Goal: Task Accomplishment & Management: Complete application form

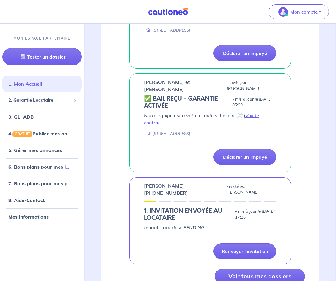
scroll to position [593, 0]
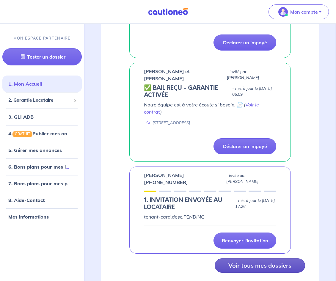
click at [288, 258] on button "Voir tous mes dossiers" at bounding box center [260, 265] width 90 height 14
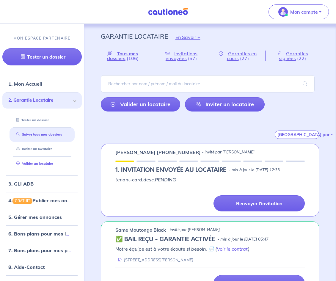
click at [51, 163] on link "Valider un locataire" at bounding box center [33, 163] width 39 height 4
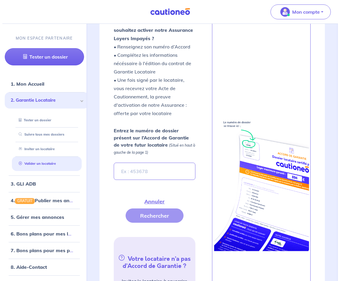
scroll to position [228, 0]
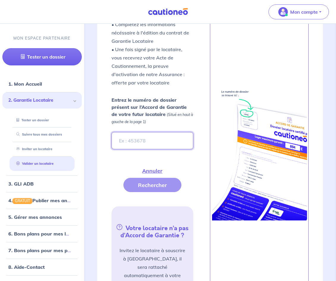
paste input "WgQopD"
type input "WgQopD"
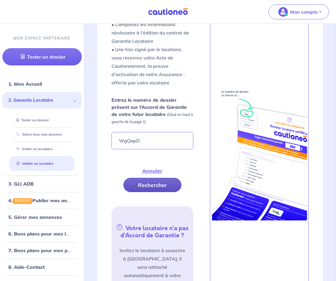
click at [144, 189] on button "Rechercher" at bounding box center [152, 185] width 58 height 14
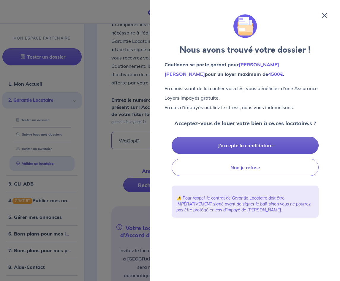
click at [258, 142] on button "J’accepte la candidature" at bounding box center [245, 145] width 147 height 17
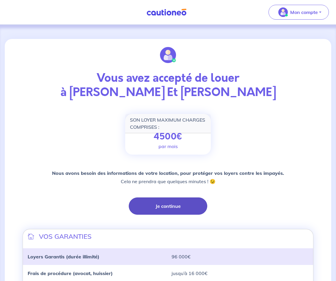
click at [154, 205] on button "Je continue" at bounding box center [168, 205] width 79 height 17
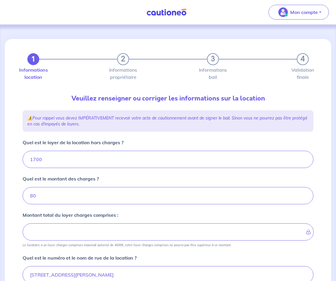
type input "1780"
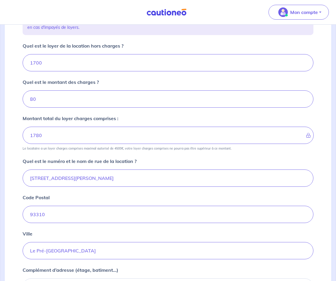
scroll to position [97, 0]
click at [54, 58] on input "1700" at bounding box center [168, 62] width 291 height 17
type input "1"
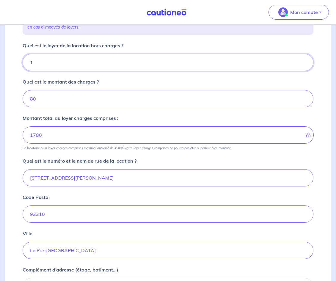
type input "81"
type input "16"
type input "96"
type input "1660"
type input "1740"
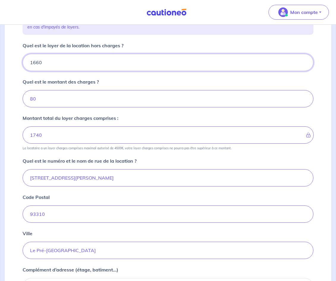
type input "1660"
click at [39, 101] on input "80" at bounding box center [168, 98] width 291 height 17
type input "8"
type input "1660"
type input "12"
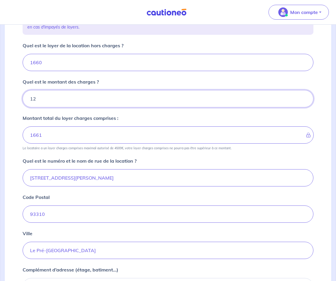
type input "1672"
type input "120"
type input "1780"
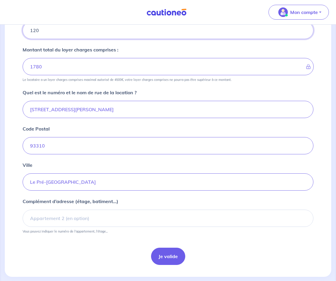
scroll to position [175, 0]
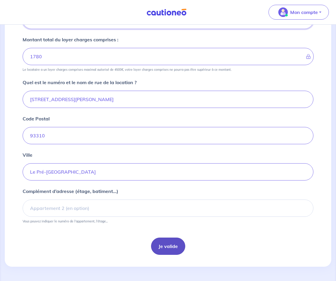
type input "120"
click at [168, 252] on button "Je valide" at bounding box center [168, 246] width 34 height 17
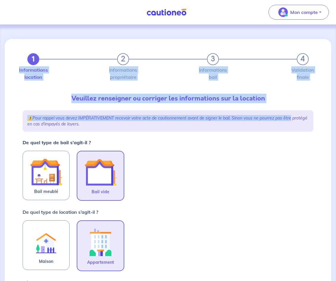
drag, startPoint x: 336, startPoint y: 58, endPoint x: 330, endPoint y: 110, distance: 52.6
click at [330, 110] on div "1 2 3 4 Informations location Informations propriétaire Informations bail Valid…" at bounding box center [168, 267] width 336 height 484
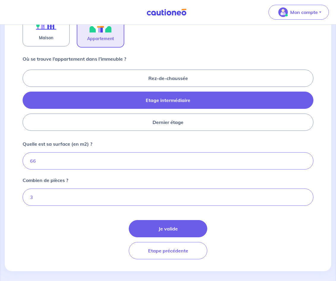
scroll to position [228, 0]
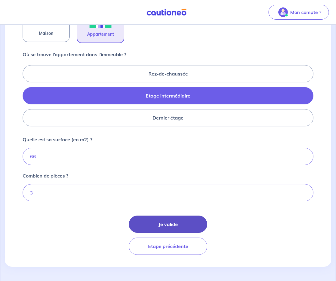
click at [191, 226] on button "Je valide" at bounding box center [168, 224] width 79 height 17
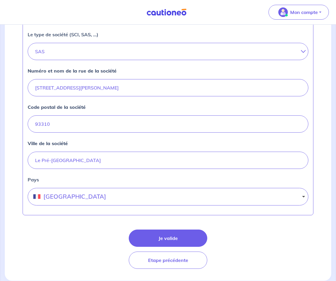
scroll to position [212, 0]
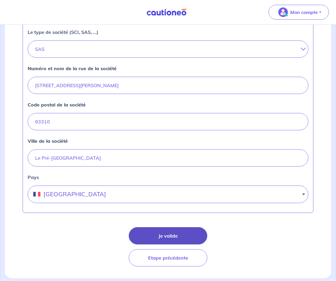
click at [160, 231] on button "Je valide" at bounding box center [168, 235] width 79 height 17
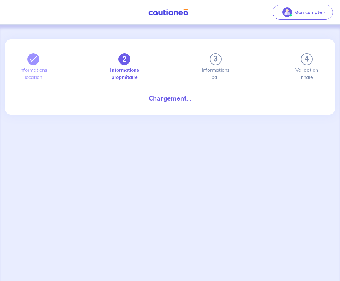
select select "FR"
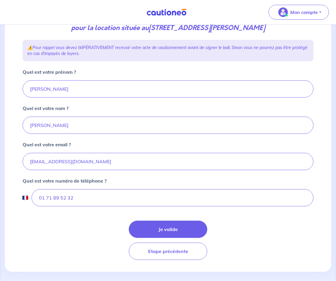
scroll to position [95, 0]
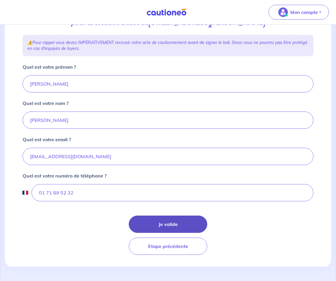
click at [163, 224] on button "Je valide" at bounding box center [168, 224] width 79 height 17
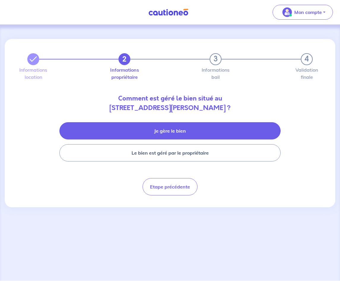
click at [193, 133] on button "Je gère le bien" at bounding box center [170, 130] width 222 height 17
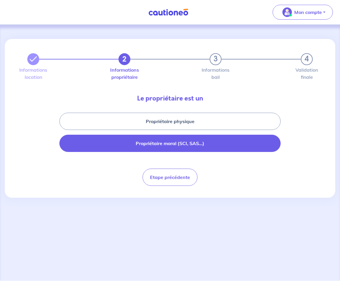
click at [198, 139] on button "Propriétaire moral (SCI, SAS...)" at bounding box center [170, 143] width 222 height 17
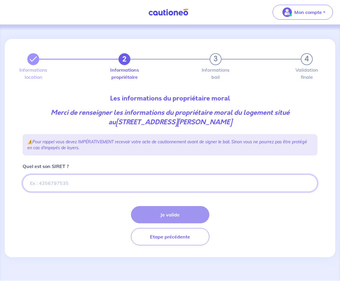
click at [94, 189] on input "Quel est son SIRET ?" at bounding box center [170, 183] width 295 height 17
paste input "852883826"
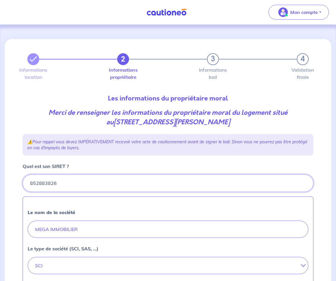
type input "852883826"
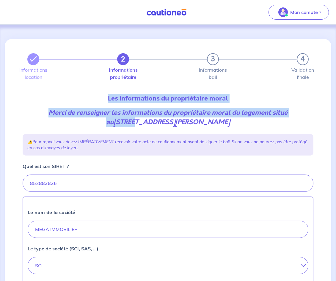
drag, startPoint x: 335, startPoint y: 75, endPoint x: 337, endPoint y: 107, distance: 31.9
click at [336, 107] on html "Mon compte Me déconnecter 2 3 4 Informations location Informations propriétaire…" at bounding box center [168, 254] width 336 height 509
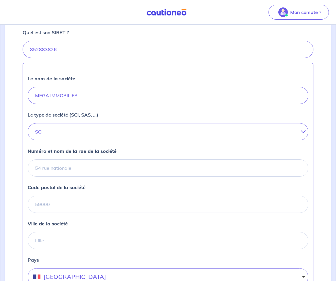
scroll to position [155, 0]
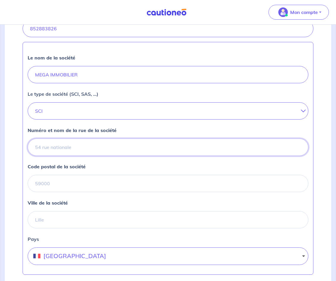
click at [119, 145] on input "Numéro et nom de la rue de la société" at bounding box center [168, 147] width 281 height 17
paste input "75 AVENUE JEAN LOLIVE, 93500 PANTIN"
drag, startPoint x: 90, startPoint y: 147, endPoint x: 139, endPoint y: 157, distance: 50.3
click at [139, 157] on div "Le nom de la société MEGA IMMOBILIER Le type de société (SCI, SAS, ...) SCI SAR…" at bounding box center [168, 158] width 291 height 233
type input "75 AVENUE JEAN LOLIVE"
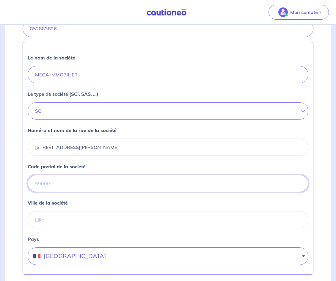
paste input ", 93500 PANTIN"
click at [37, 185] on input ", 93500 PANTIN" at bounding box center [168, 183] width 281 height 17
click at [66, 185] on input "93500 PANTIN" at bounding box center [168, 183] width 281 height 17
type input "93500"
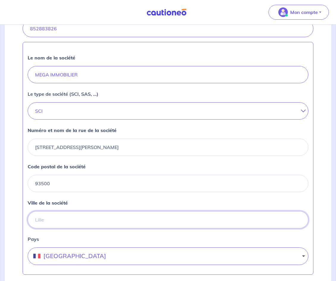
paste input "PANTIN"
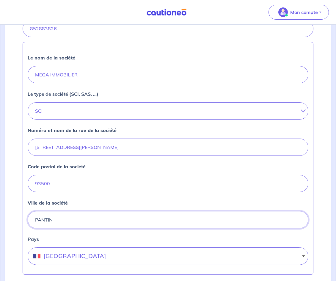
scroll to position [228, 0]
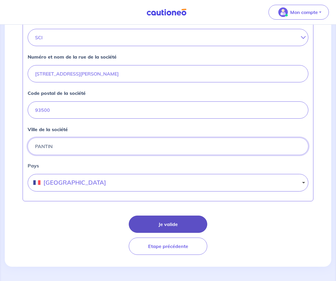
type input "PANTIN"
click at [172, 220] on button "Je valide" at bounding box center [168, 224] width 79 height 17
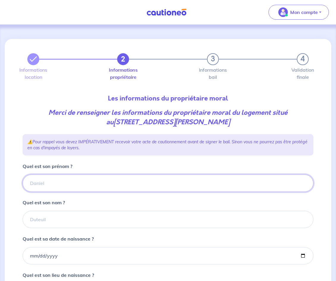
click at [84, 182] on input "Quel est son prénom ?" at bounding box center [168, 183] width 291 height 17
type input "Assouline"
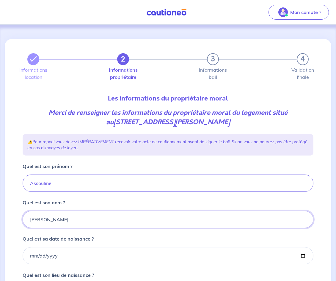
type input "Emilien"
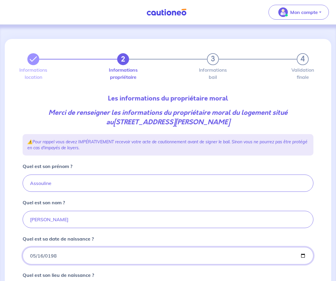
type input "1987-05-16"
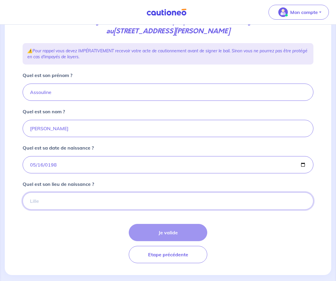
click at [145, 196] on input "Quel est son lieu de naissance ?" at bounding box center [168, 200] width 291 height 17
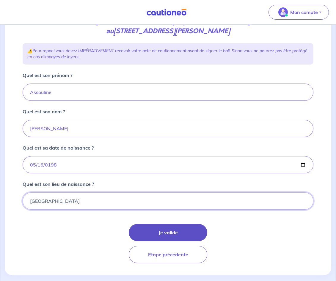
type input "Paris"
click at [172, 236] on button "Je valide" at bounding box center [168, 232] width 79 height 17
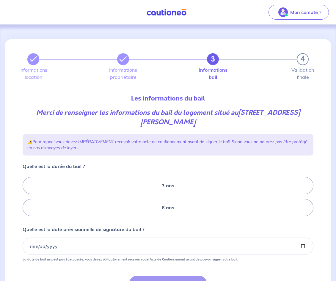
scroll to position [60, 0]
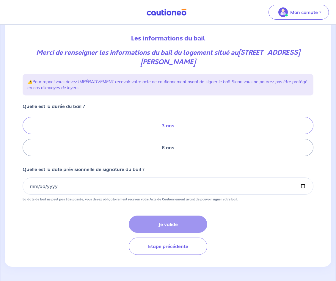
click at [173, 123] on label "3 ans" at bounding box center [168, 125] width 291 height 17
click at [26, 135] on input "3 ans" at bounding box center [25, 137] width 4 height 4
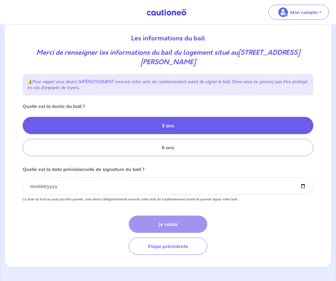
radio input "true"
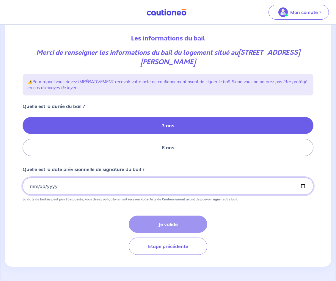
click at [29, 188] on input "Quelle est la date prévisionnelle de signature du bail ?" at bounding box center [168, 186] width 291 height 17
click at [29, 191] on input "Quelle est la date prévisionnelle de signature du bail ?" at bounding box center [168, 186] width 291 height 17
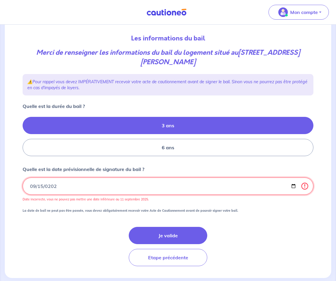
type input "2025-09-15"
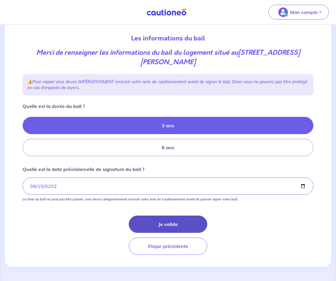
click at [166, 230] on button "Je valide" at bounding box center [168, 224] width 79 height 17
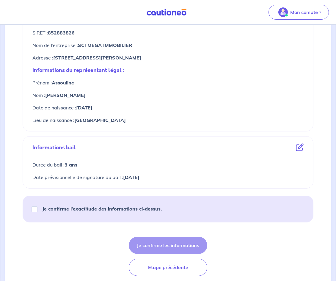
scroll to position [255, 0]
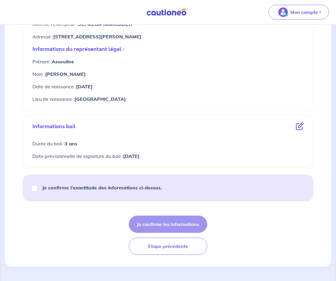
click at [94, 185] on strong "Je confirme l’exactitude des informations ci-dessus." at bounding box center [102, 188] width 120 height 6
click at [37, 185] on input "Je confirme l’exactitude des informations ci-dessus." at bounding box center [35, 188] width 6 height 6
checkbox input "true"
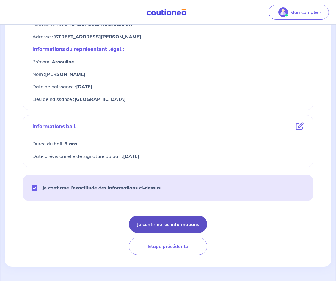
click at [174, 223] on button "Je confirme les informations" at bounding box center [168, 224] width 79 height 17
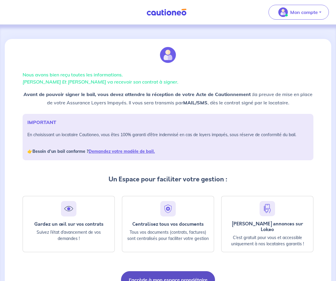
click at [170, 276] on button "J'accède à mon espace propriétaire" at bounding box center [168, 279] width 94 height 17
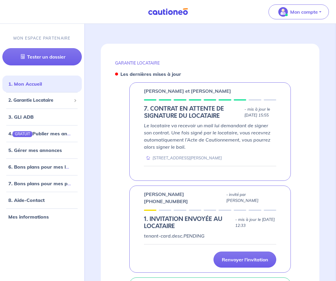
scroll to position [308, 0]
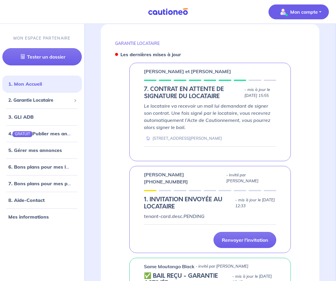
click at [303, 15] on span "Mon compte" at bounding box center [297, 12] width 42 height 10
click at [210, 41] on p "GARANTIE LOCATAIRE" at bounding box center [210, 43] width 190 height 5
